Goal: Information Seeking & Learning: Learn about a topic

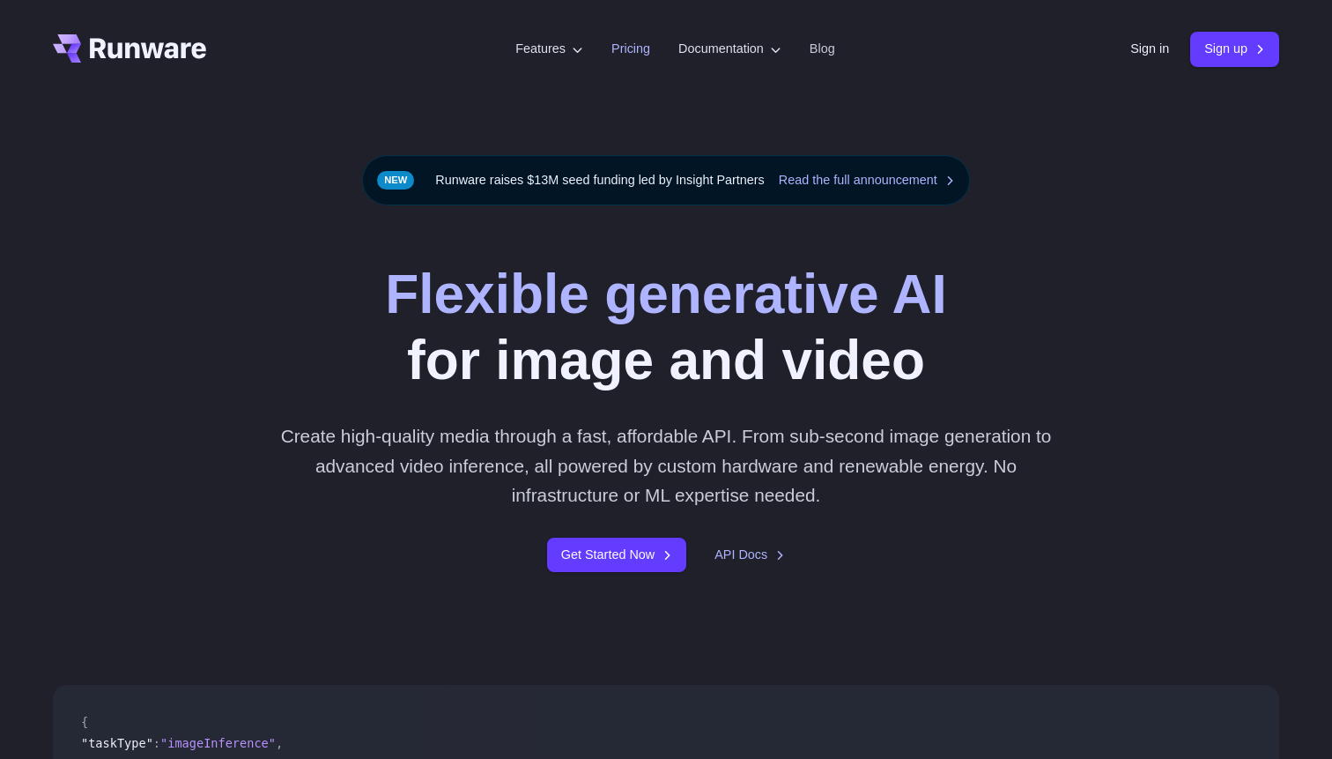
click at [618, 52] on link "Pricing" at bounding box center [630, 49] width 39 height 20
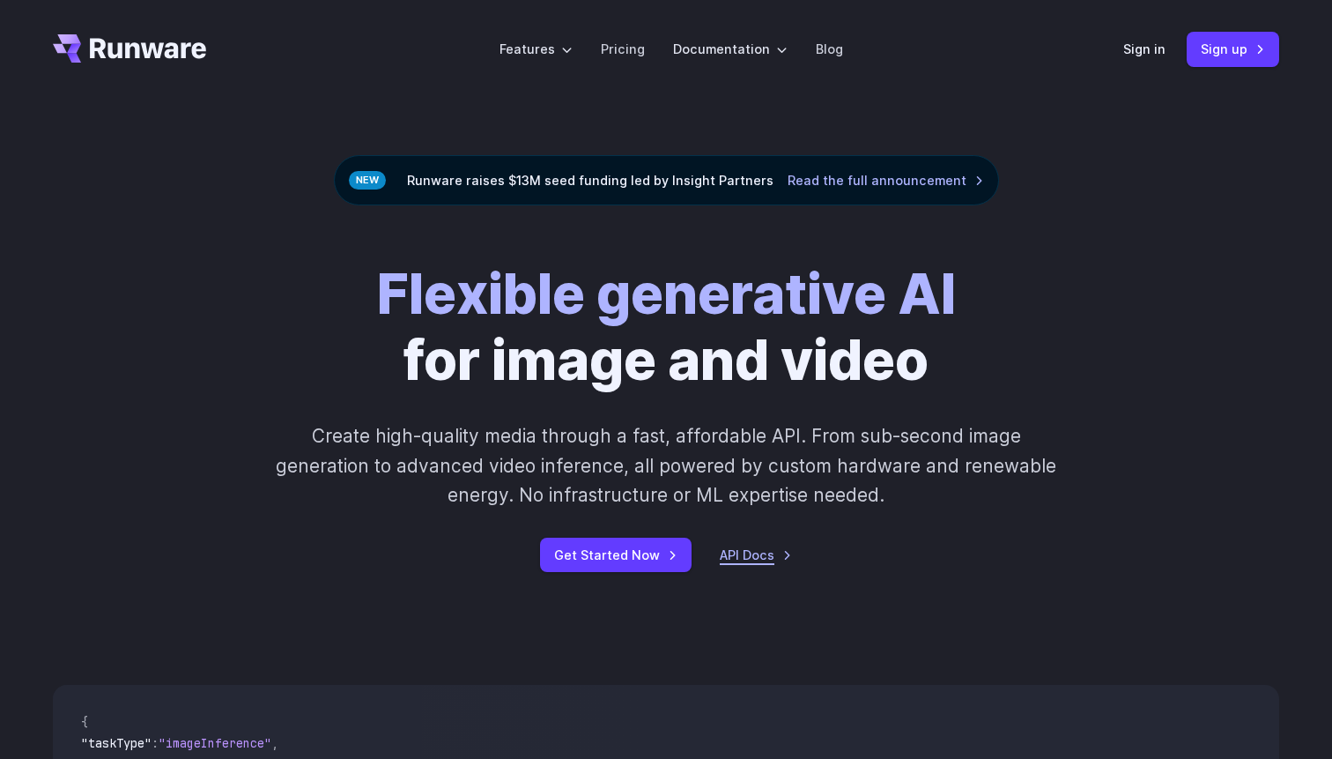
click at [740, 549] on link "API Docs" at bounding box center [756, 554] width 72 height 20
click at [628, 55] on link "Pricing" at bounding box center [623, 49] width 44 height 20
click at [622, 52] on link "Pricing" at bounding box center [623, 49] width 44 height 20
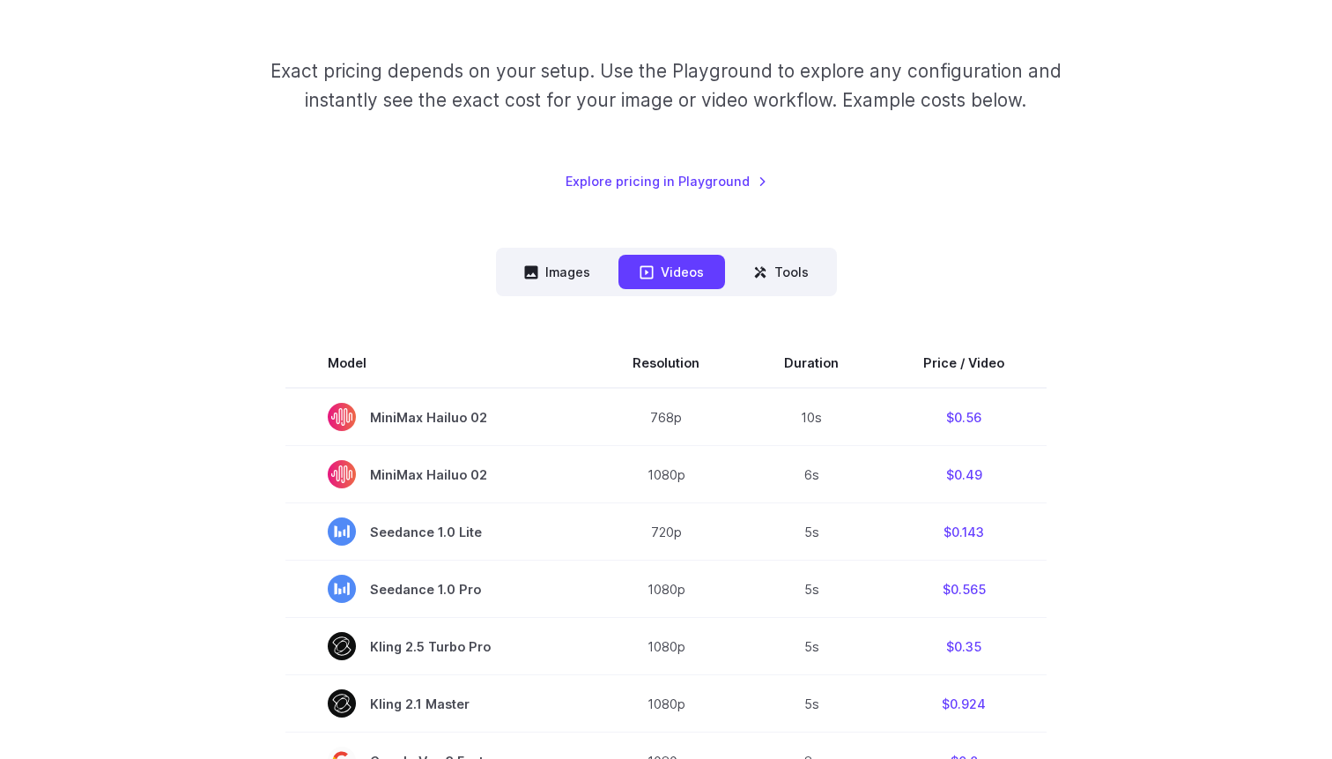
scroll to position [253, 0]
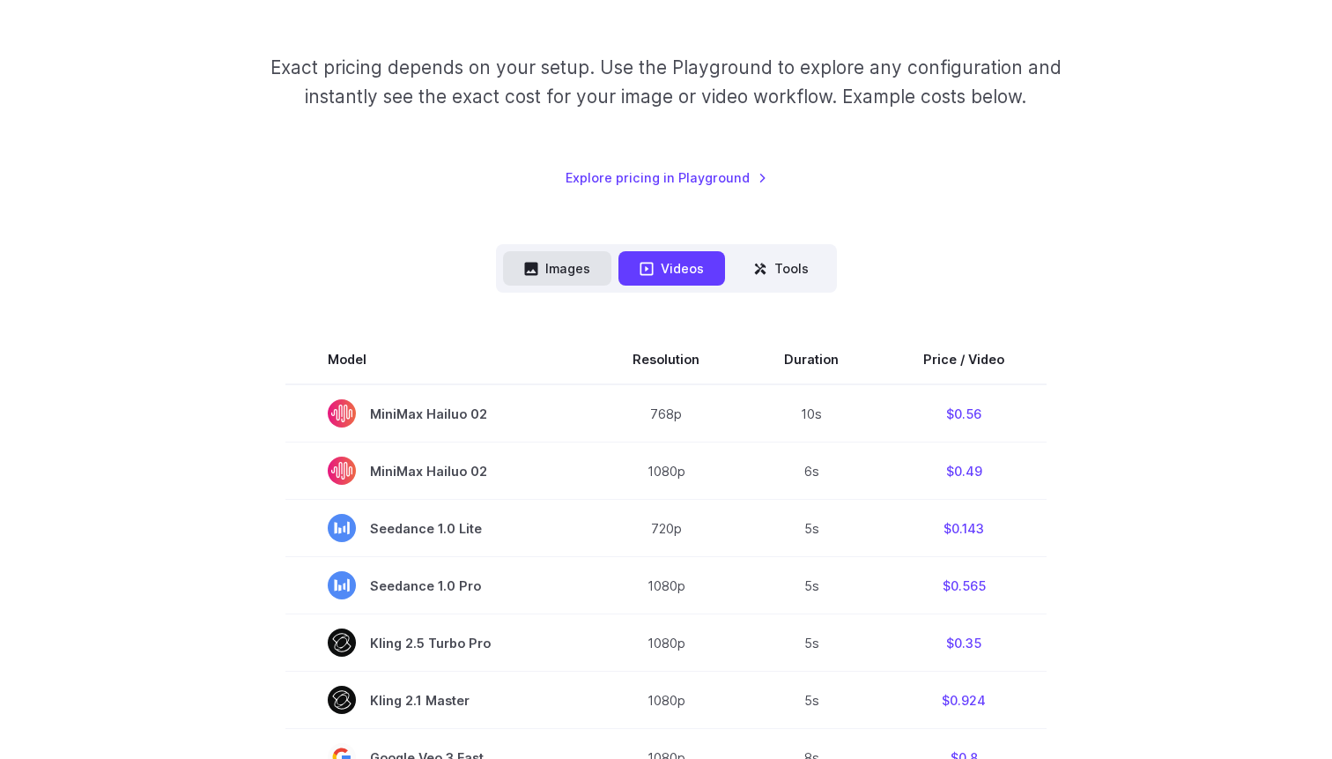
click at [546, 279] on button "Images" at bounding box center [557, 268] width 108 height 34
click at [543, 268] on button "Images" at bounding box center [557, 268] width 108 height 34
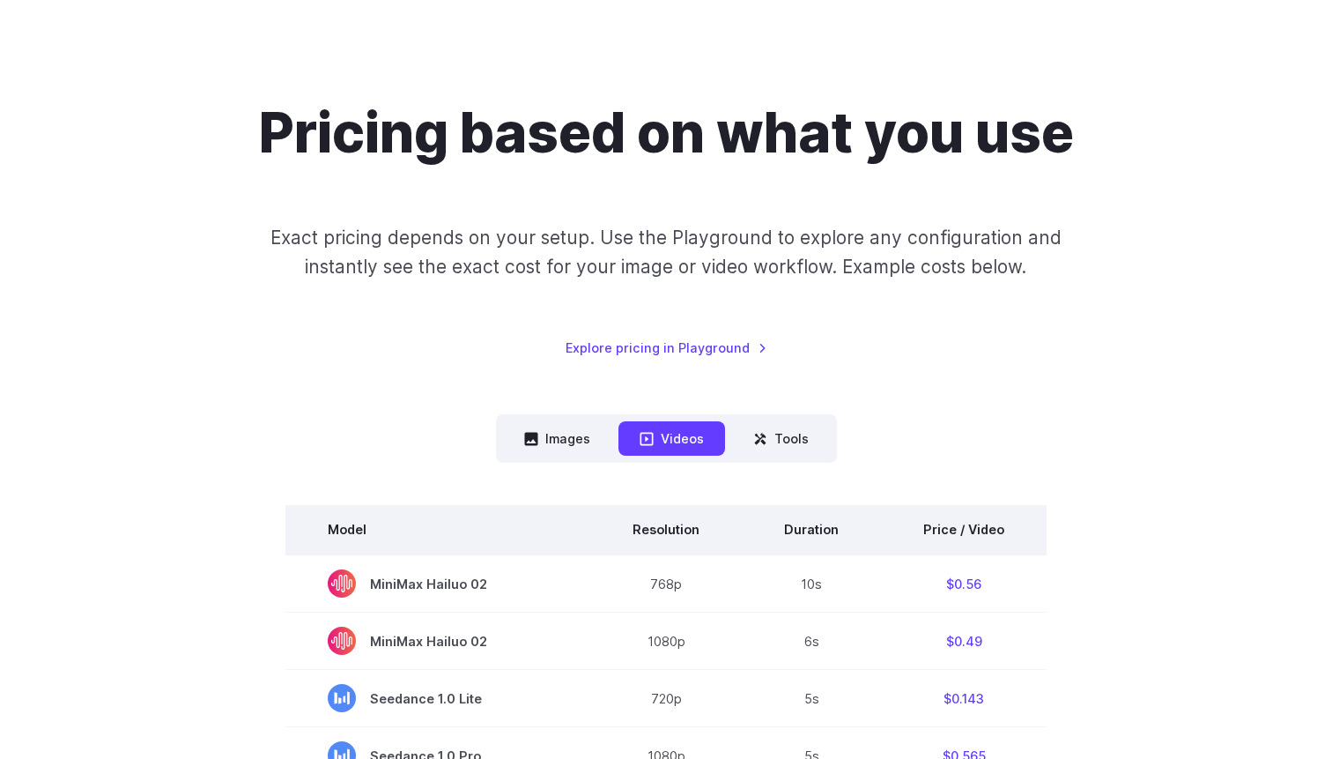
scroll to position [90, 0]
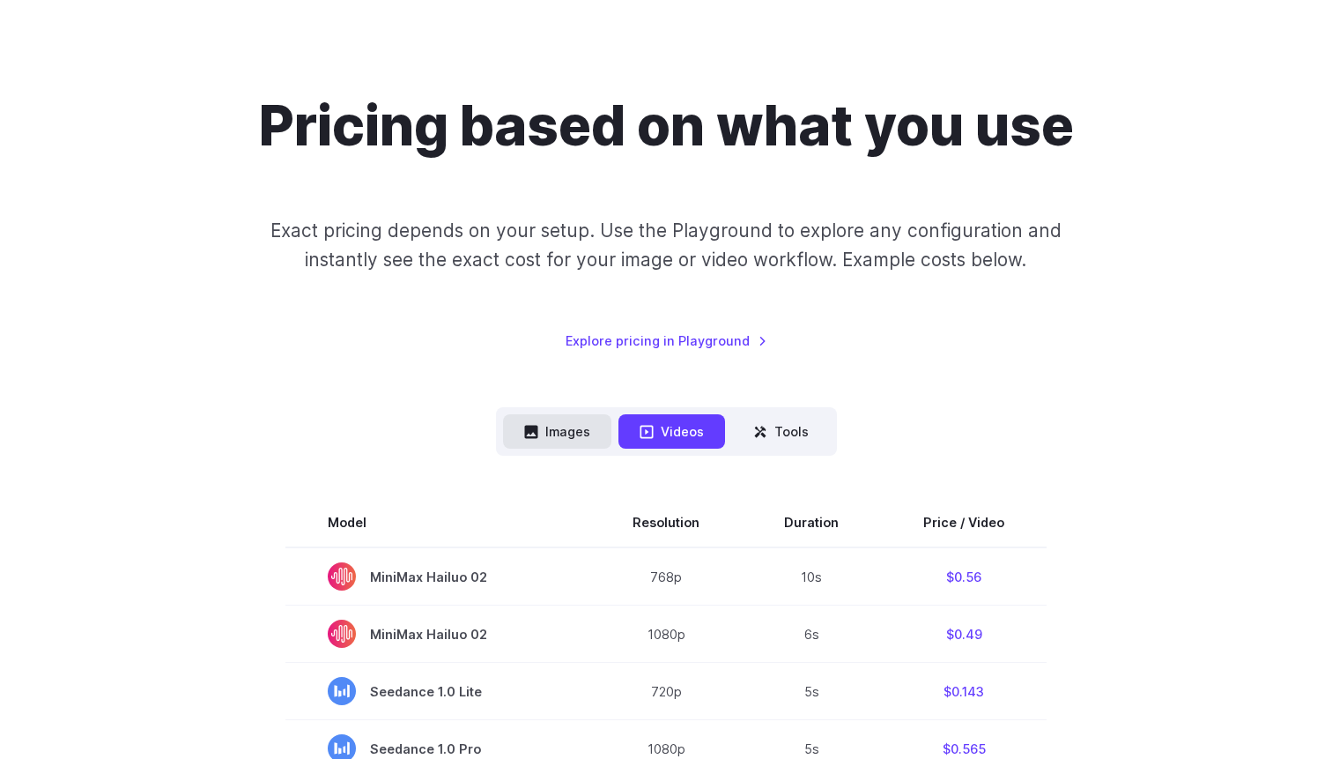
click at [542, 426] on button "Images" at bounding box center [557, 431] width 108 height 34
click at [546, 429] on button "Images" at bounding box center [557, 431] width 108 height 34
click at [566, 423] on button "Images" at bounding box center [557, 431] width 108 height 34
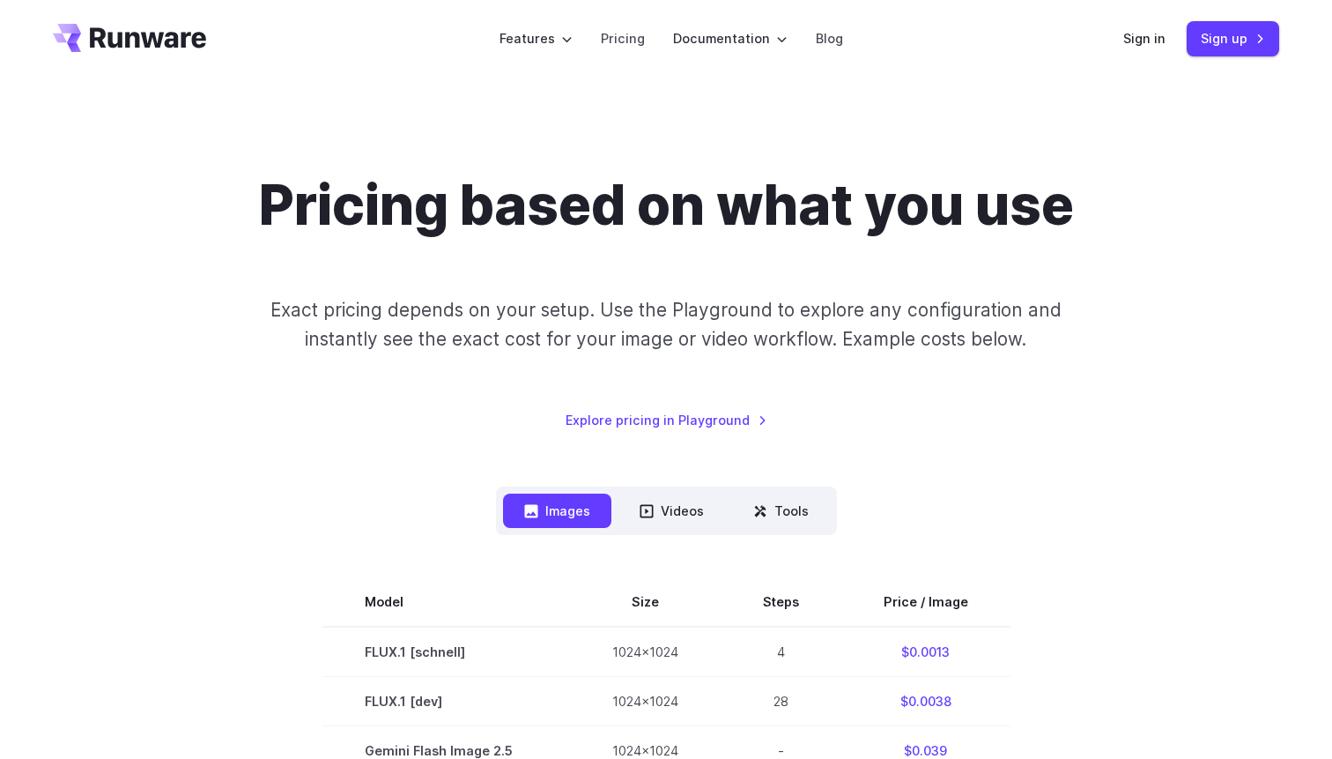
scroll to position [0, 0]
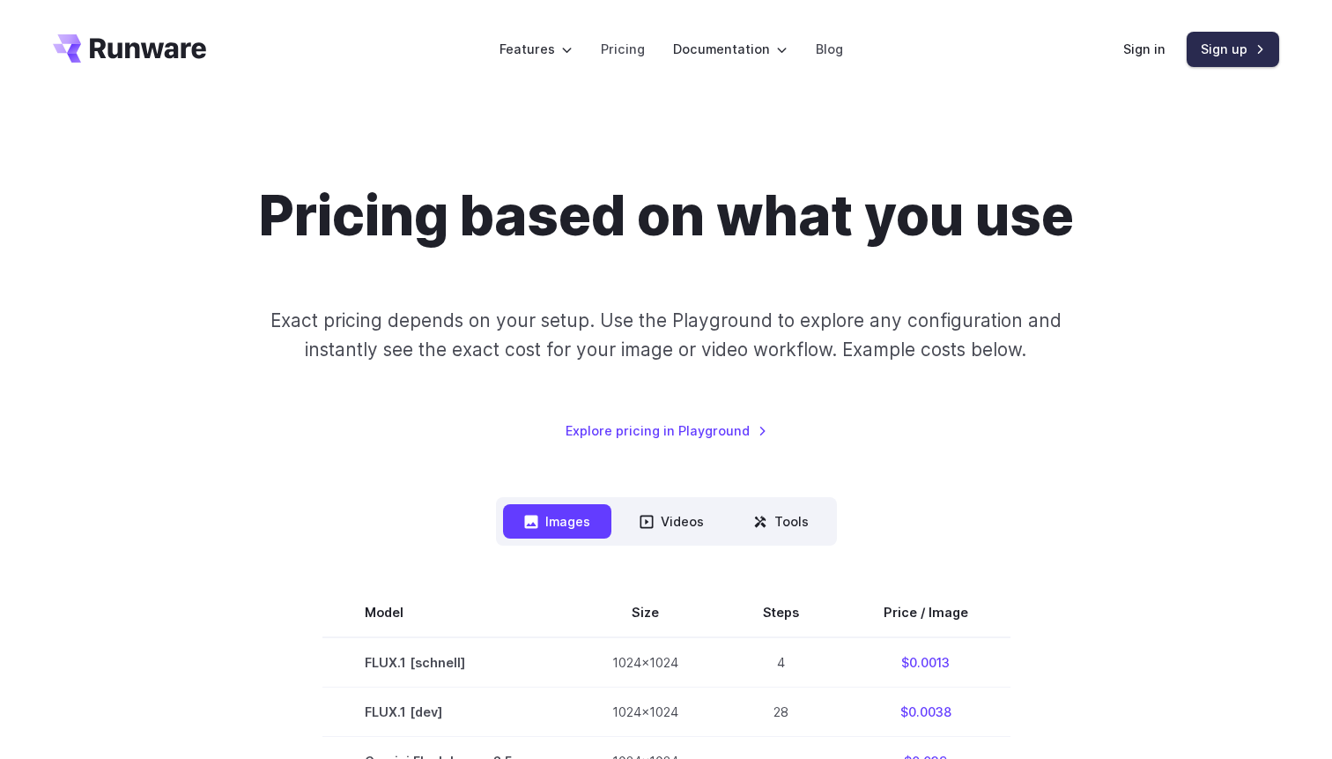
click at [1227, 51] on link "Sign up" at bounding box center [1233, 49] width 93 height 34
click at [1261, 46] on link "Sign up" at bounding box center [1233, 49] width 93 height 34
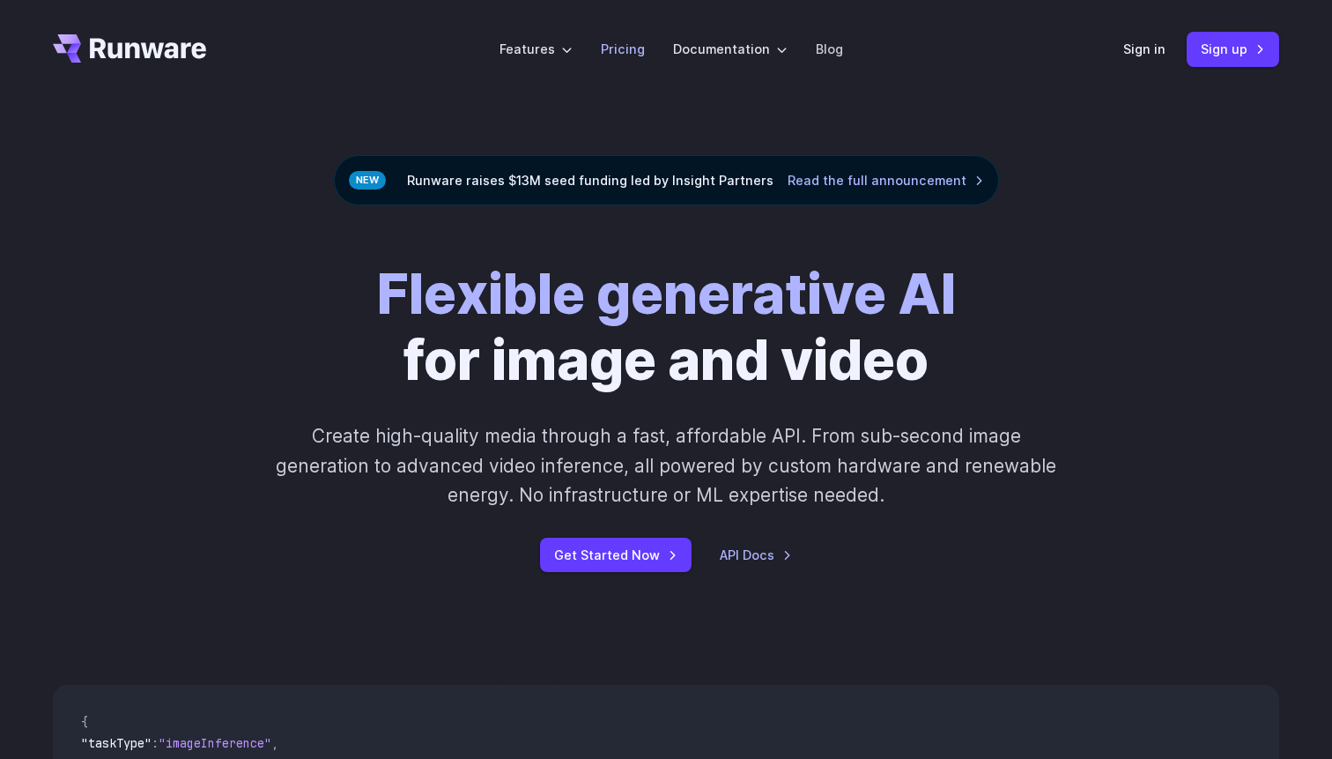
click at [629, 48] on link "Pricing" at bounding box center [623, 49] width 44 height 20
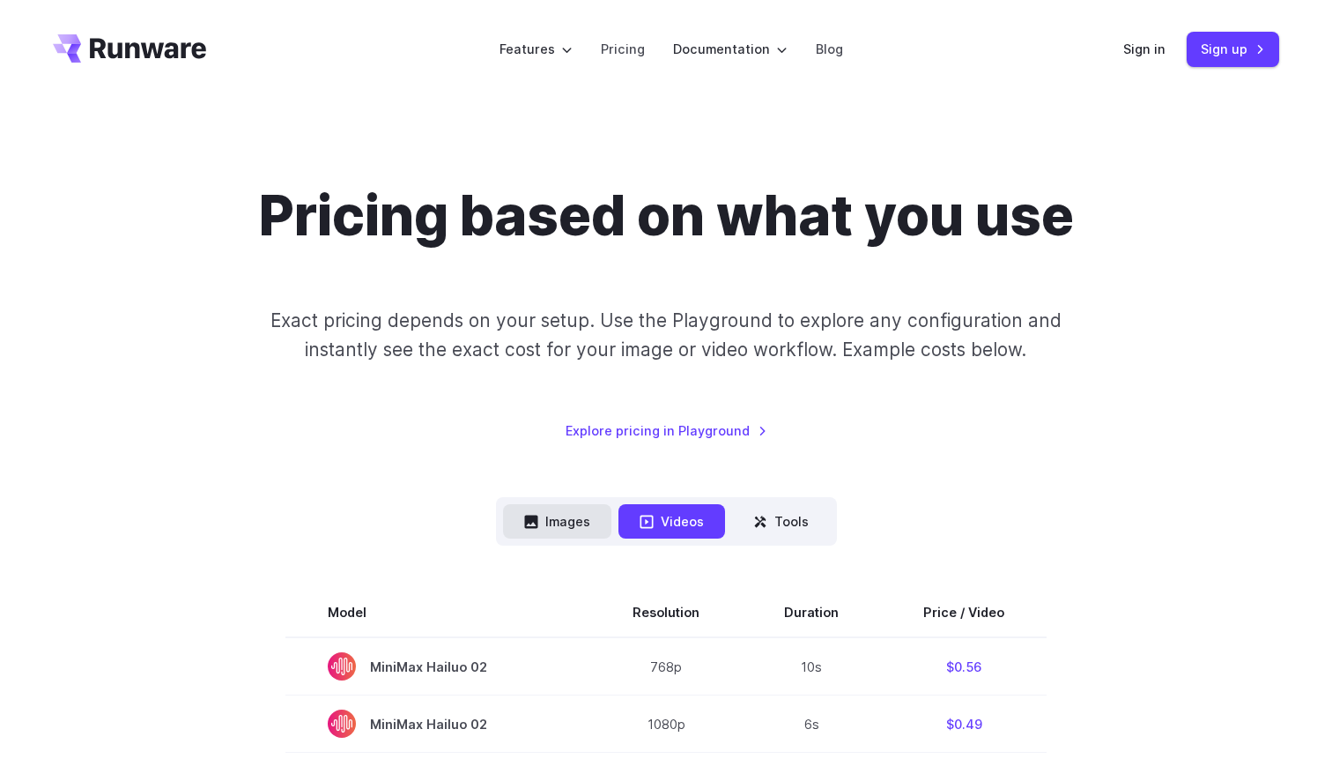
click at [535, 519] on icon at bounding box center [530, 520] width 13 height 13
click at [545, 517] on button "Images" at bounding box center [557, 521] width 108 height 34
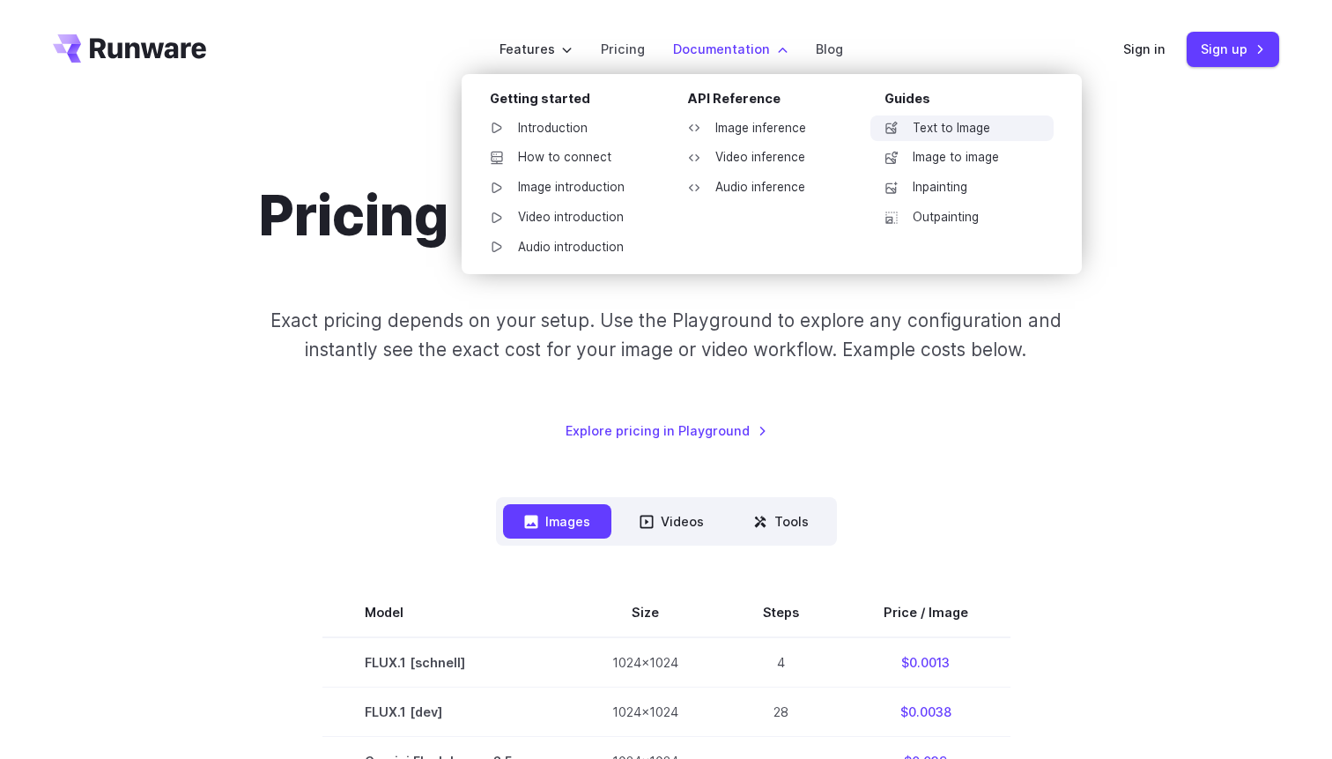
click at [930, 130] on link "Text to Image" at bounding box center [961, 128] width 183 height 26
